Goal: Task Accomplishment & Management: Manage account settings

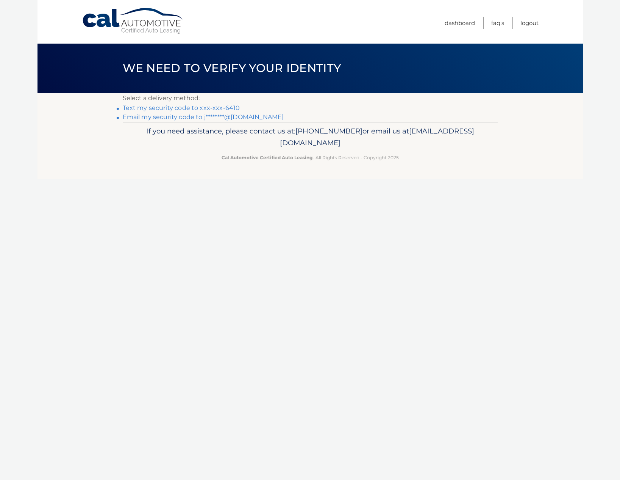
click at [223, 108] on link "Text my security code to xxx-xxx-6410" at bounding box center [181, 107] width 117 height 7
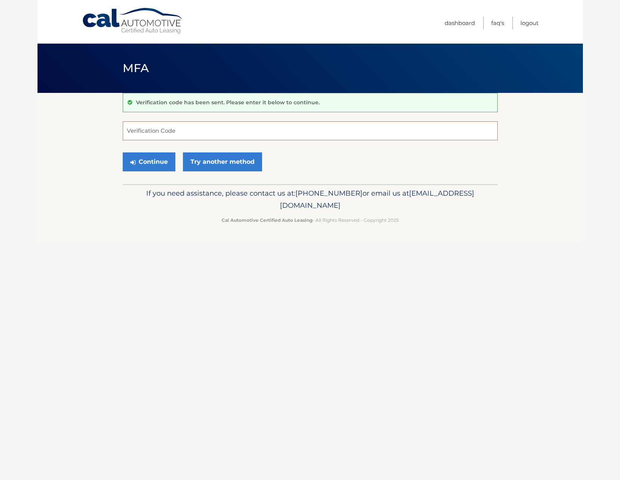
click at [193, 130] on input "Verification Code" at bounding box center [310, 130] width 375 height 19
type input "371922"
click at [155, 167] on button "Continue" at bounding box center [149, 161] width 53 height 19
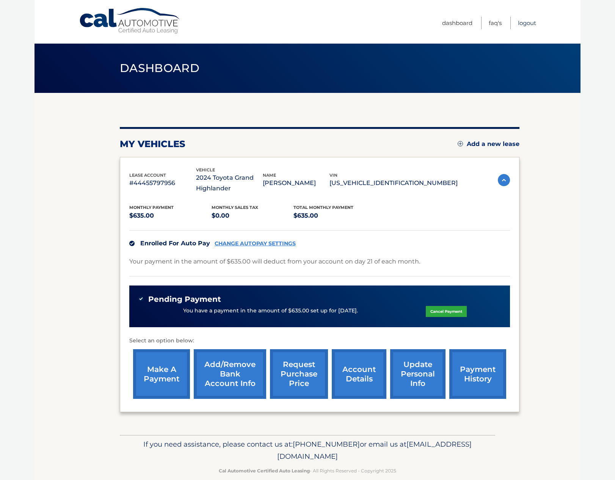
click at [532, 26] on link "Logout" at bounding box center [527, 23] width 18 height 13
